Goal: Transaction & Acquisition: Purchase product/service

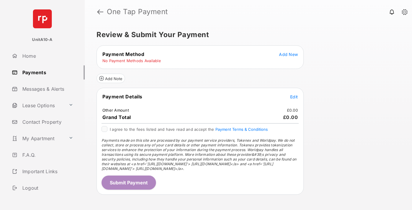
click at [288, 54] on span "Add New" at bounding box center [288, 54] width 19 height 5
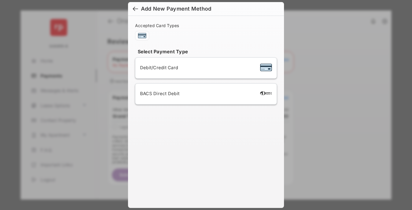
click at [157, 67] on span "Debit/Credit Card" at bounding box center [159, 68] width 38 height 6
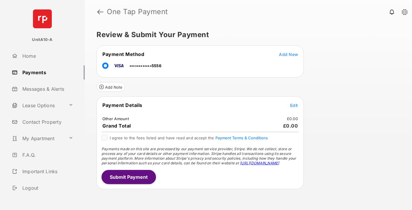
click at [294, 105] on span "Edit" at bounding box center [294, 105] width 8 height 5
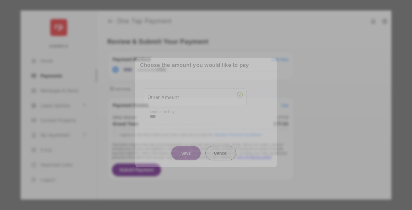
type input "***"
click at [186, 150] on button "Save" at bounding box center [185, 153] width 29 height 14
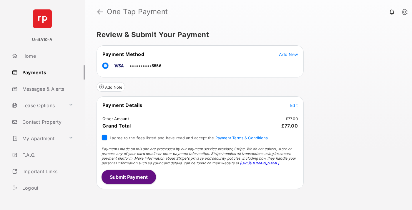
click at [128, 177] on button "Submit Payment" at bounding box center [129, 177] width 54 height 14
